Goal: Transaction & Acquisition: Subscribe to service/newsletter

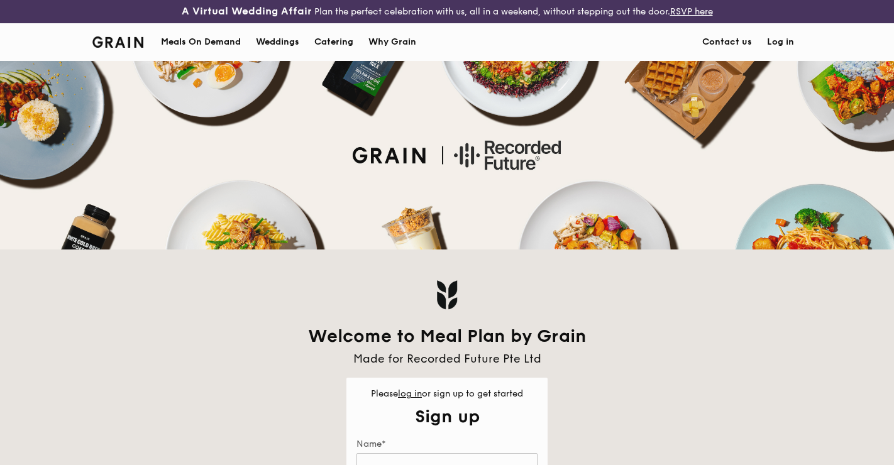
scroll to position [182, 0]
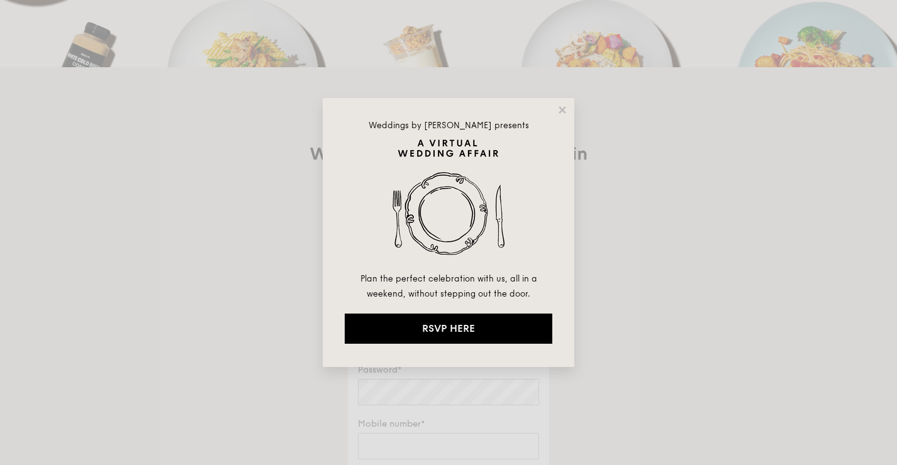
click at [636, 265] on div "Weddings by [PERSON_NAME] presents Plan the perfect celebration with us, all in…" at bounding box center [448, 232] width 897 height 465
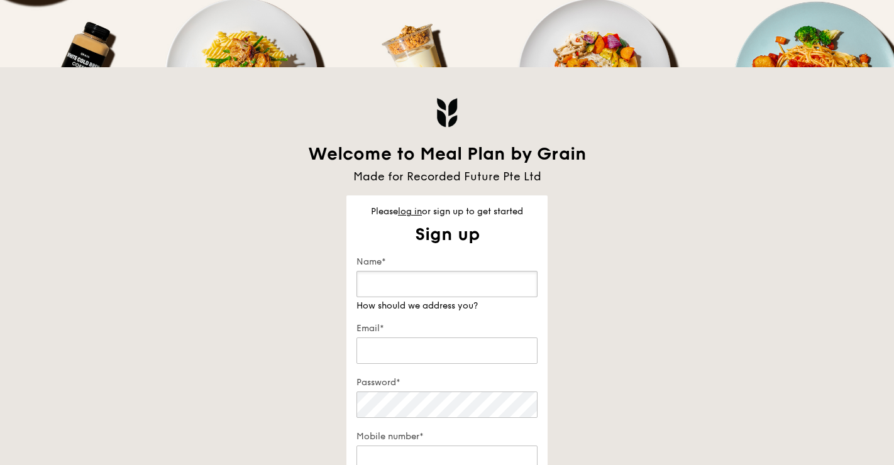
click at [442, 280] on input "Name*" at bounding box center [447, 284] width 181 height 26
click at [461, 282] on input "Name*" at bounding box center [447, 284] width 181 height 26
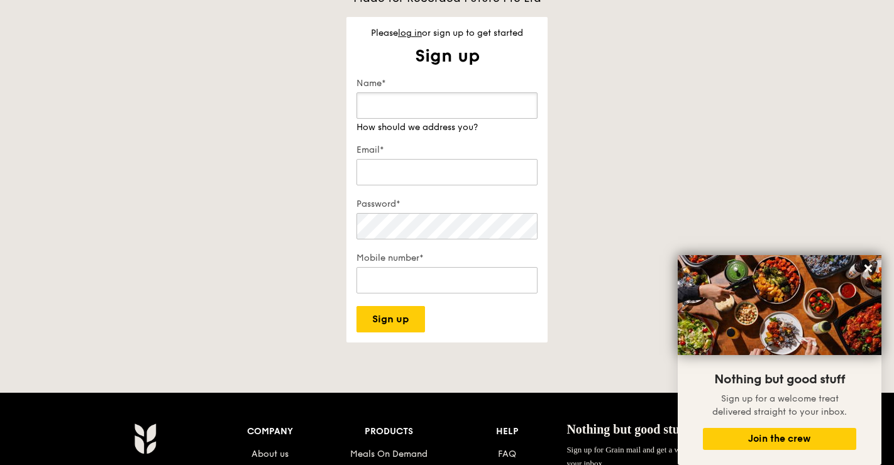
scroll to position [200, 0]
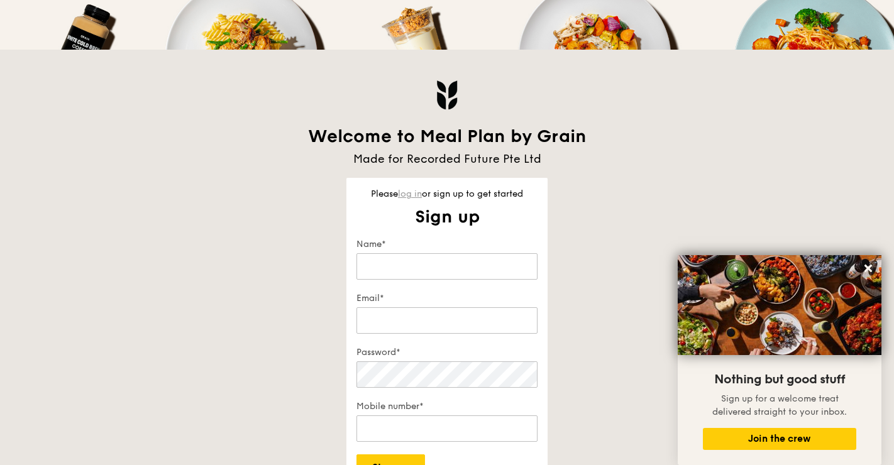
click at [402, 191] on link "log in" at bounding box center [410, 194] width 24 height 11
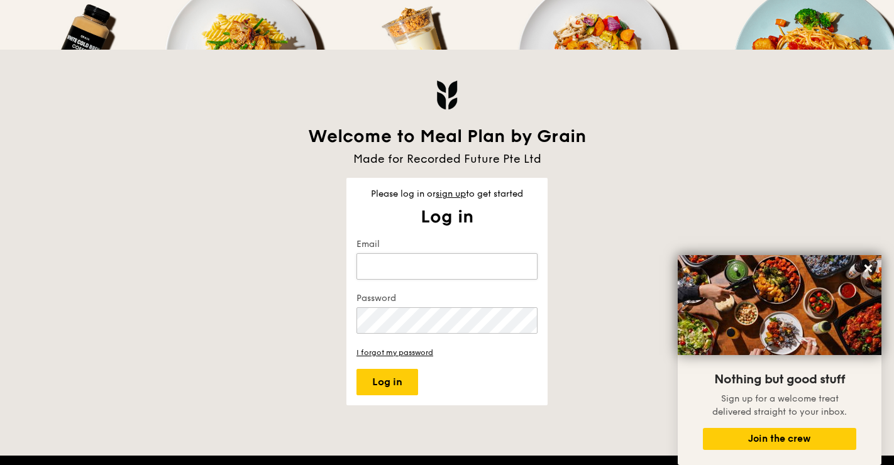
type input "[EMAIL_ADDRESS][DOMAIN_NAME]"
click at [357, 369] on button "Log in" at bounding box center [388, 382] width 62 height 26
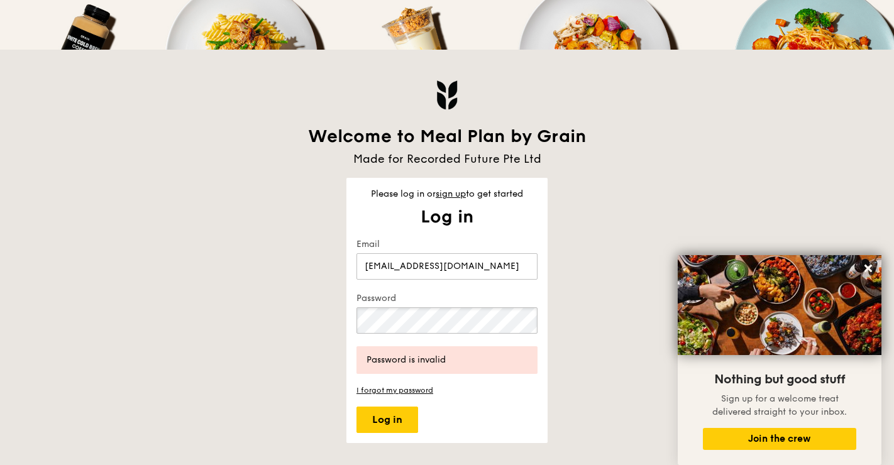
click at [311, 312] on div "Welcome to Meal Plan by Grain Made for Recorded Future Pte Ltd Please log in or…" at bounding box center [447, 247] width 724 height 394
click at [357, 407] on button "Log in" at bounding box center [388, 420] width 62 height 26
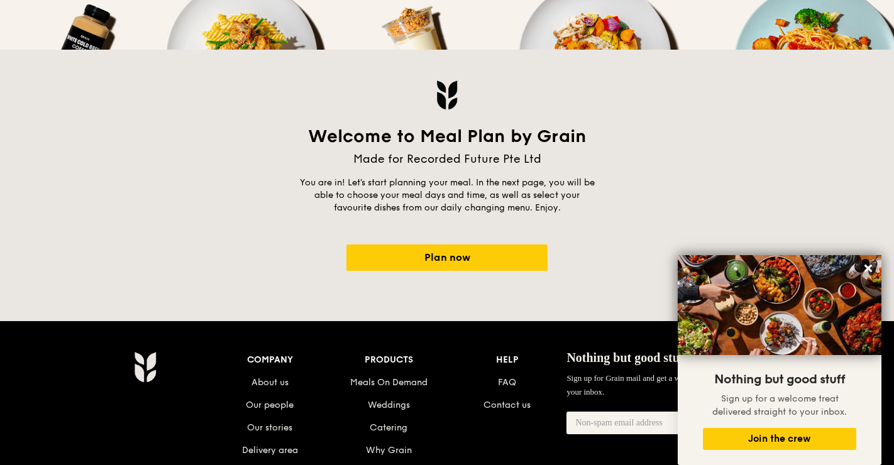
click at [372, 243] on div "Welcome to Meal Plan by Grain Made for Recorded Future Pte Ltd You are in! Let’…" at bounding box center [447, 160] width 724 height 221
click at [377, 254] on link "Plan now" at bounding box center [446, 258] width 201 height 26
